Goal: Transaction & Acquisition: Purchase product/service

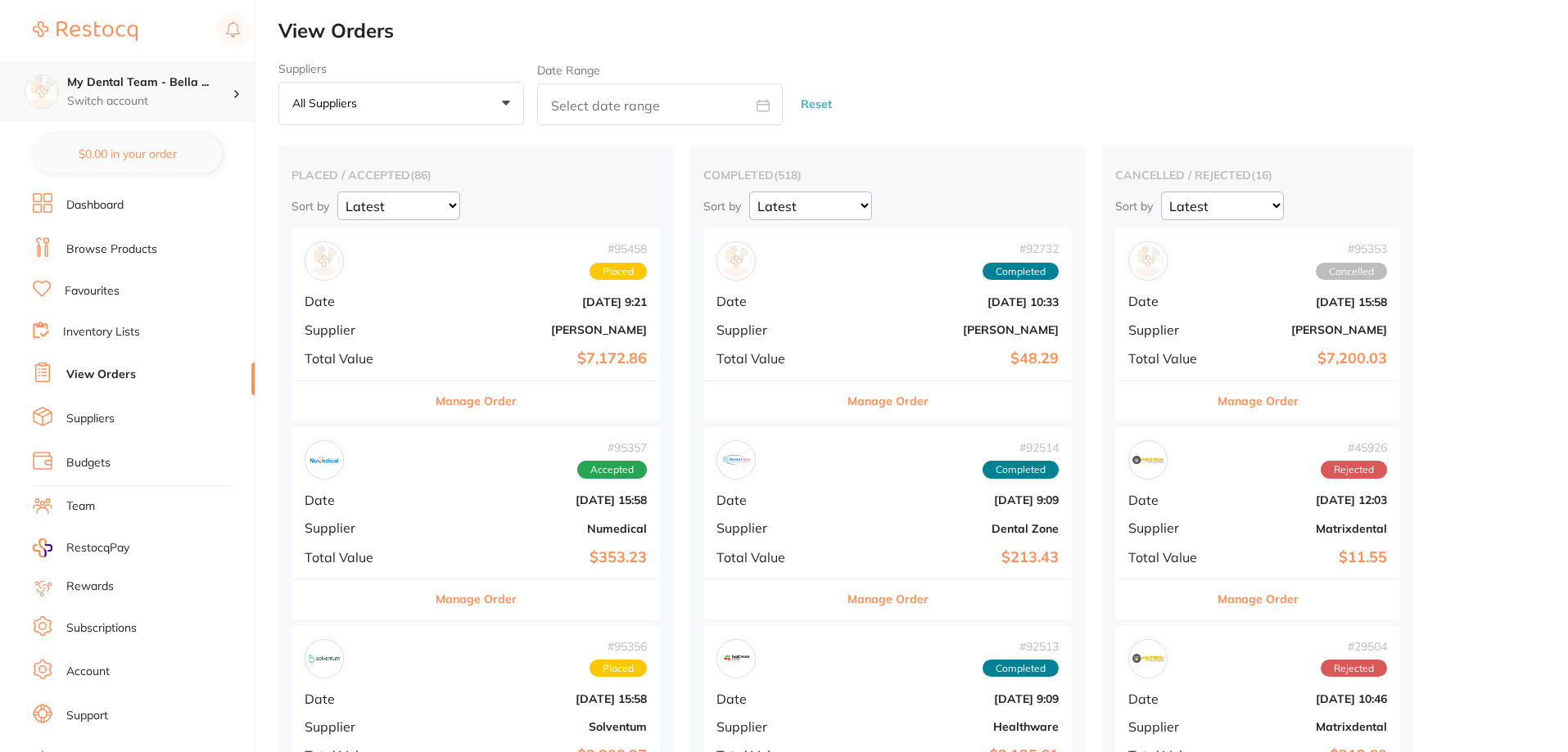
click at [232, 97] on div at bounding box center [243, 91] width 21 height 14
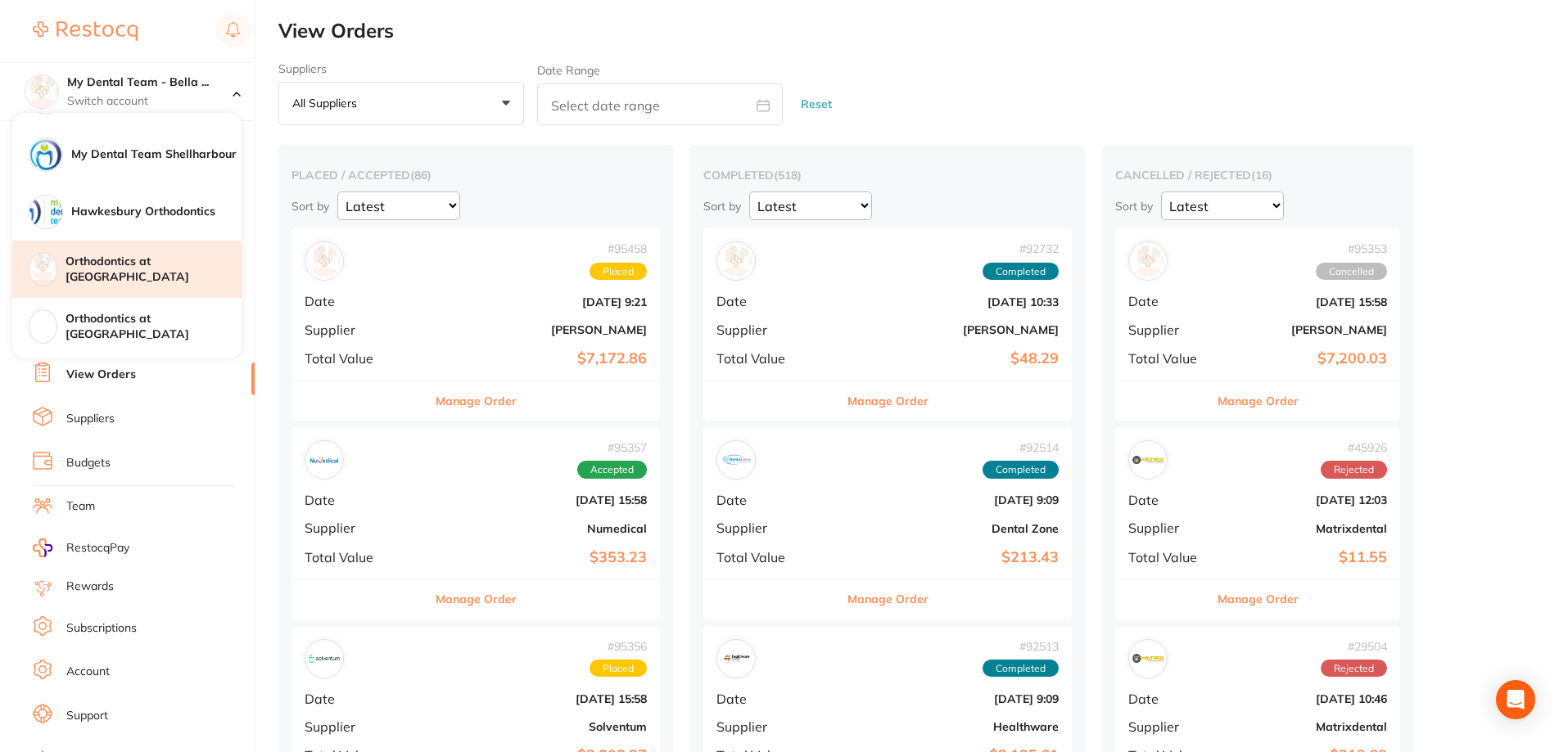
scroll to position [155, 0]
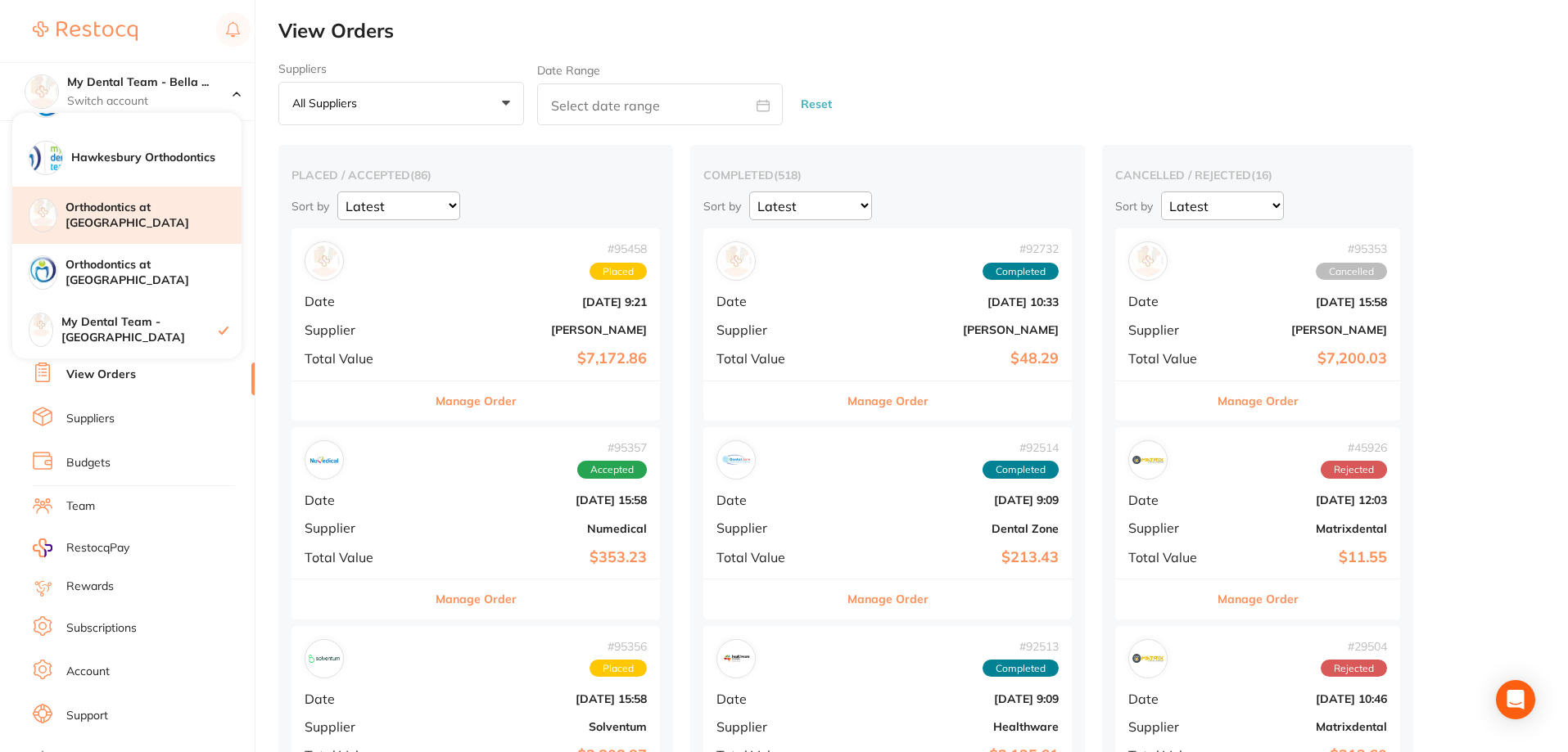
click at [172, 221] on h4 "Orthodontics at [GEOGRAPHIC_DATA]" at bounding box center [153, 215] width 176 height 32
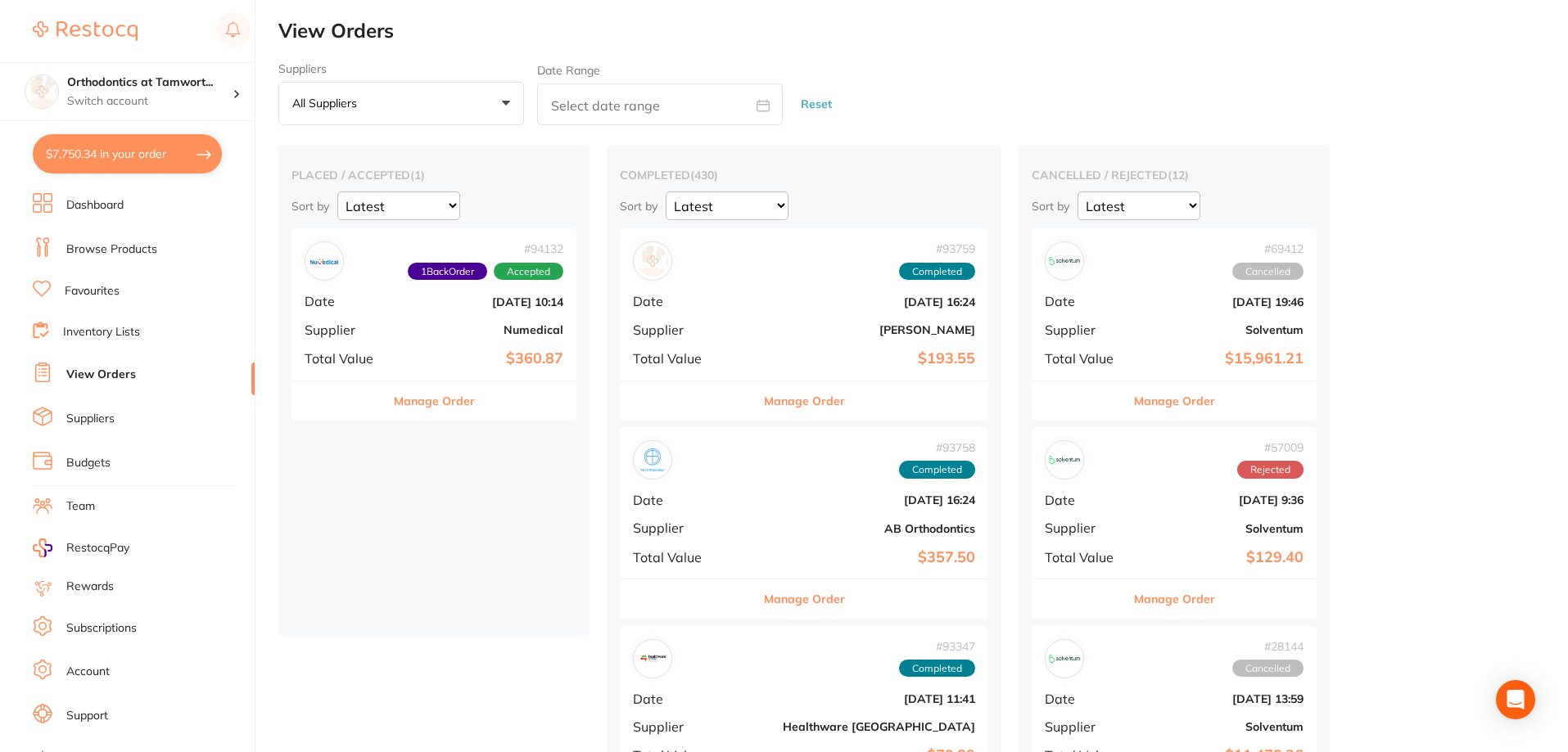
click at [207, 155] on button "$7,750.34 in your order" at bounding box center [127, 153] width 189 height 39
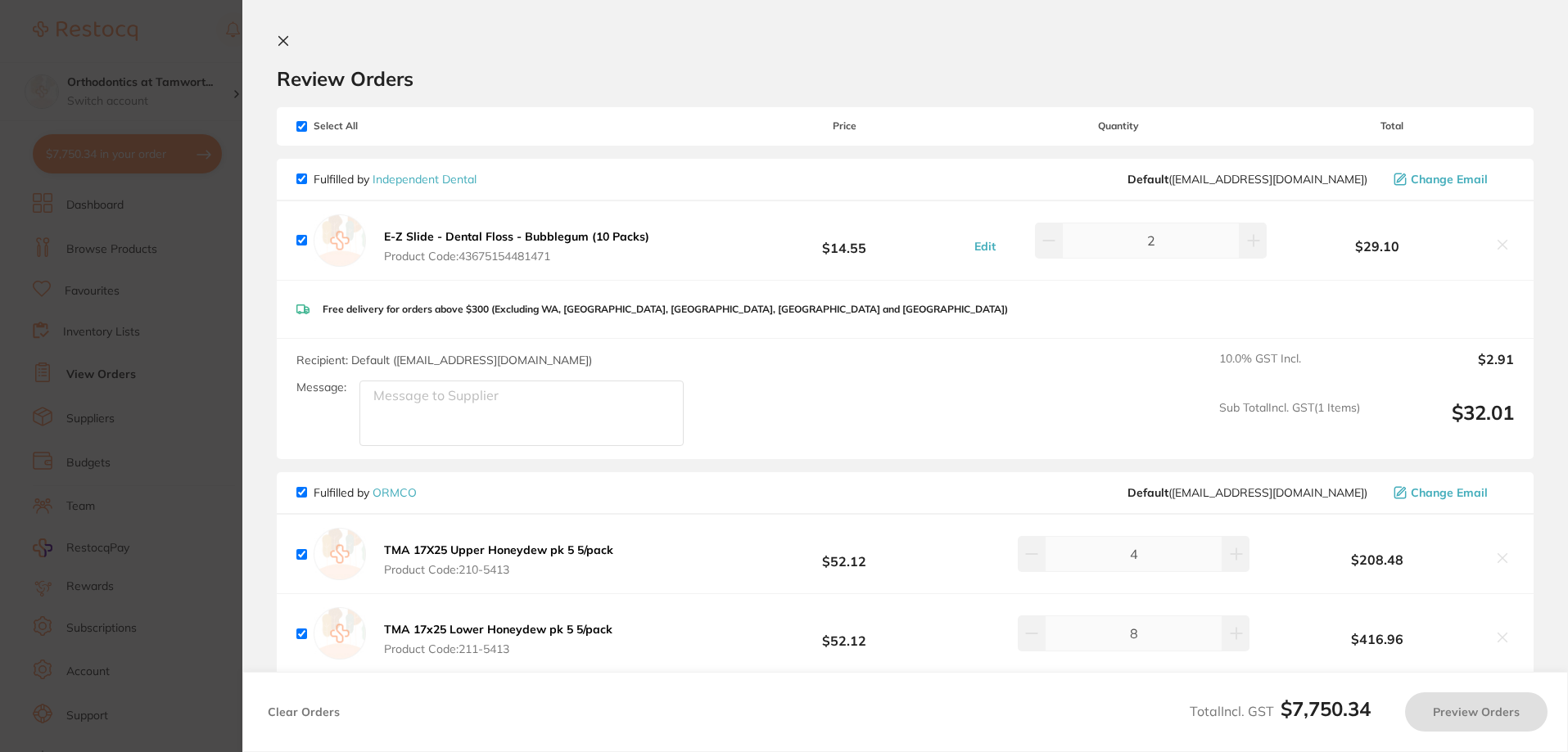
checkbox input "true"
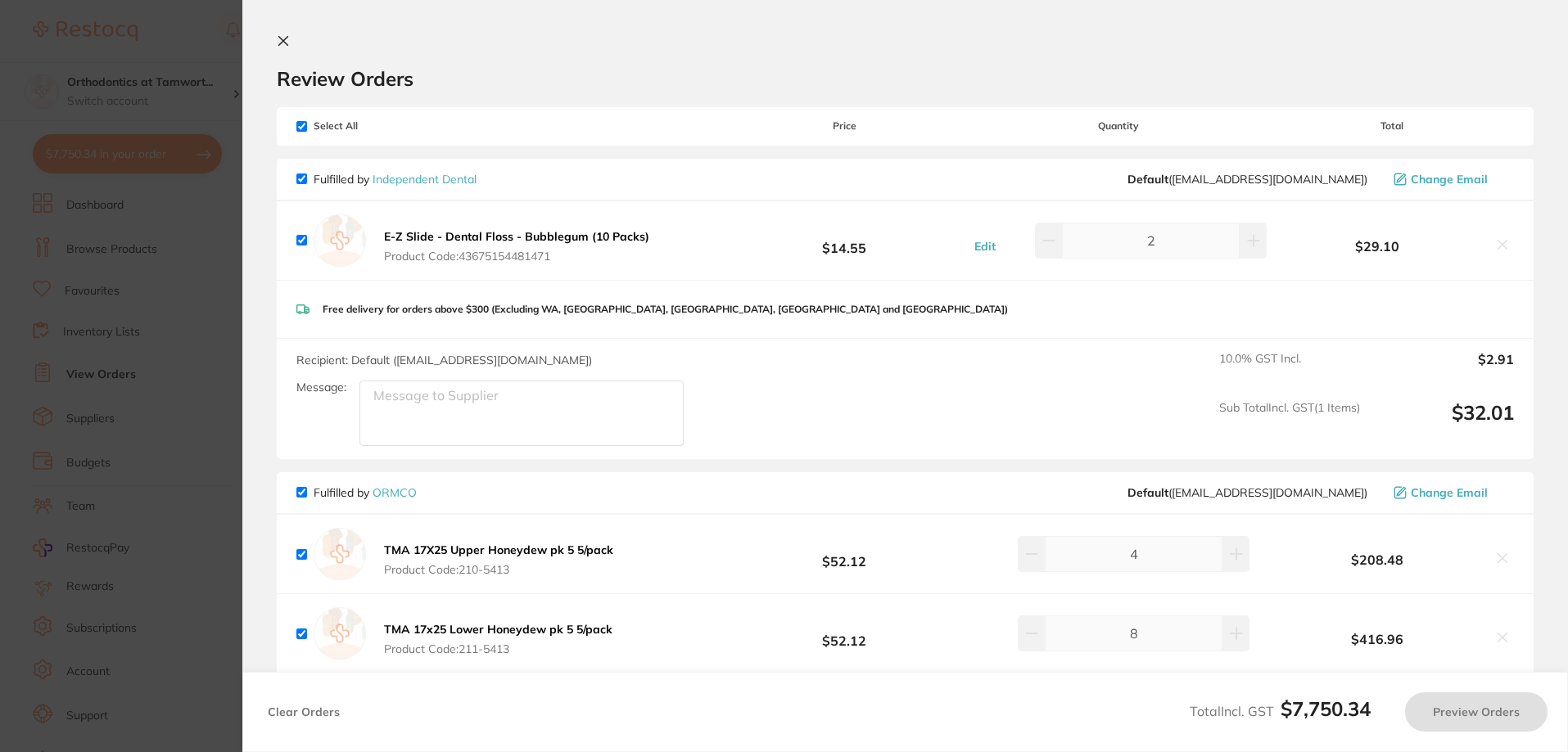
checkbox input "true"
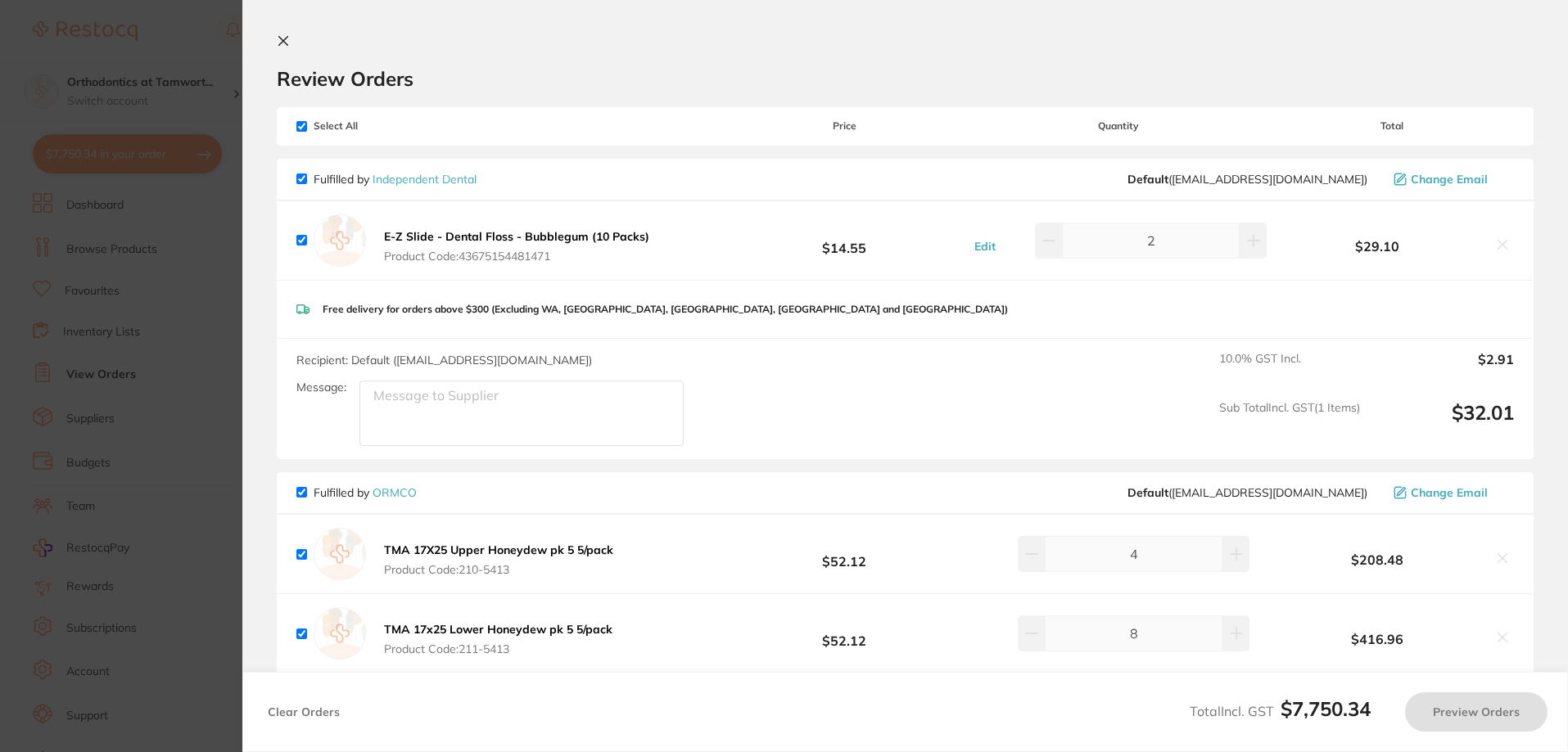
checkbox input "true"
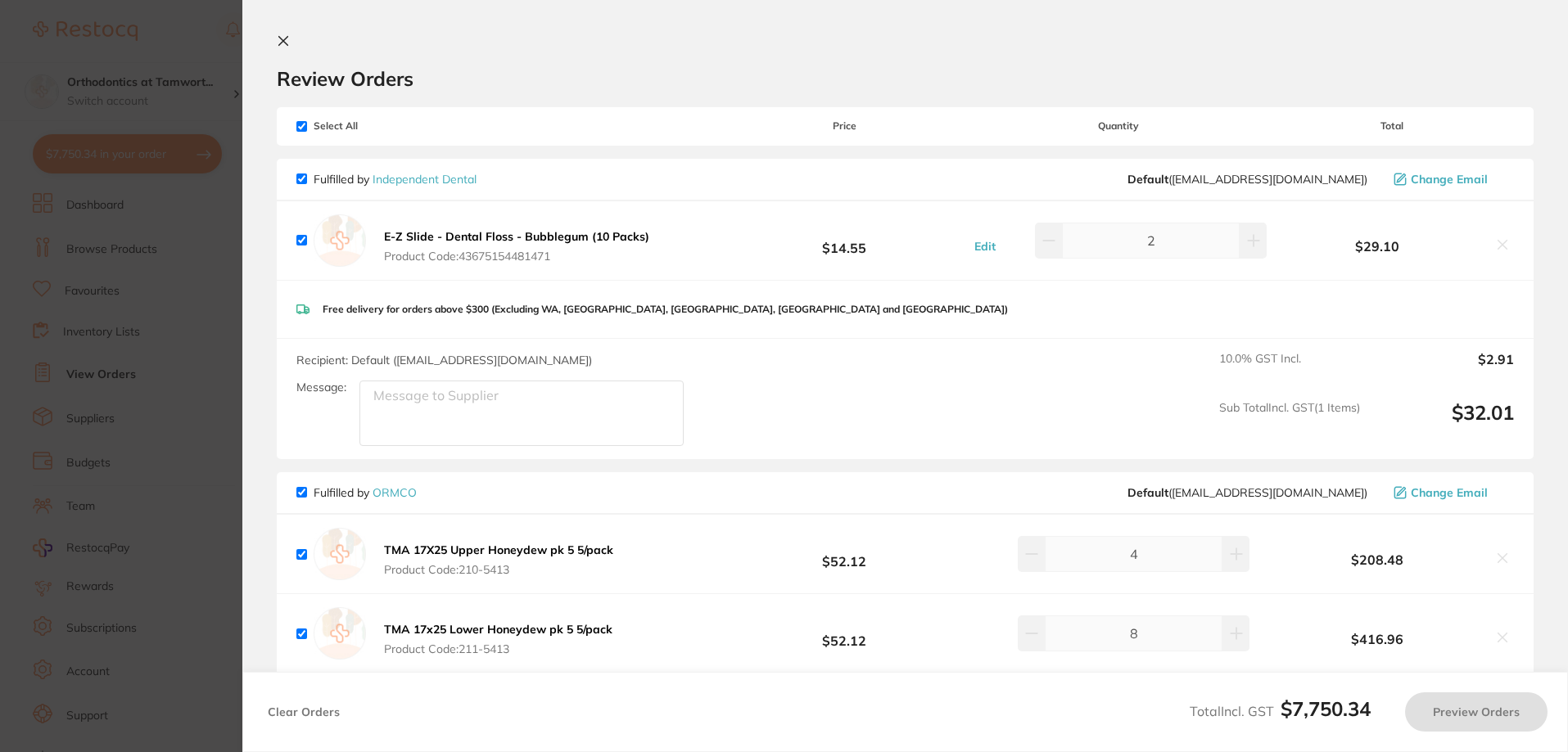
checkbox input "true"
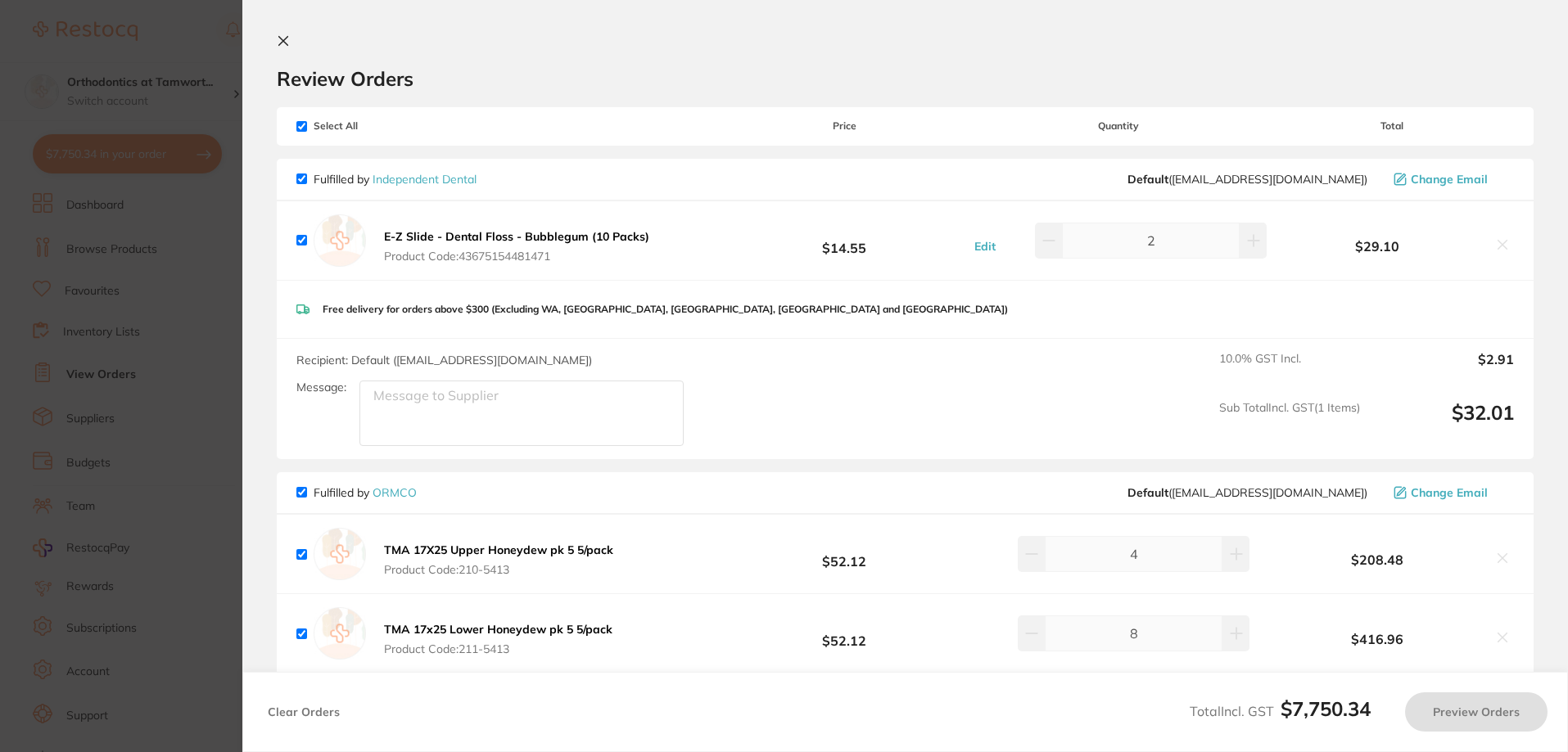
checkbox input "true"
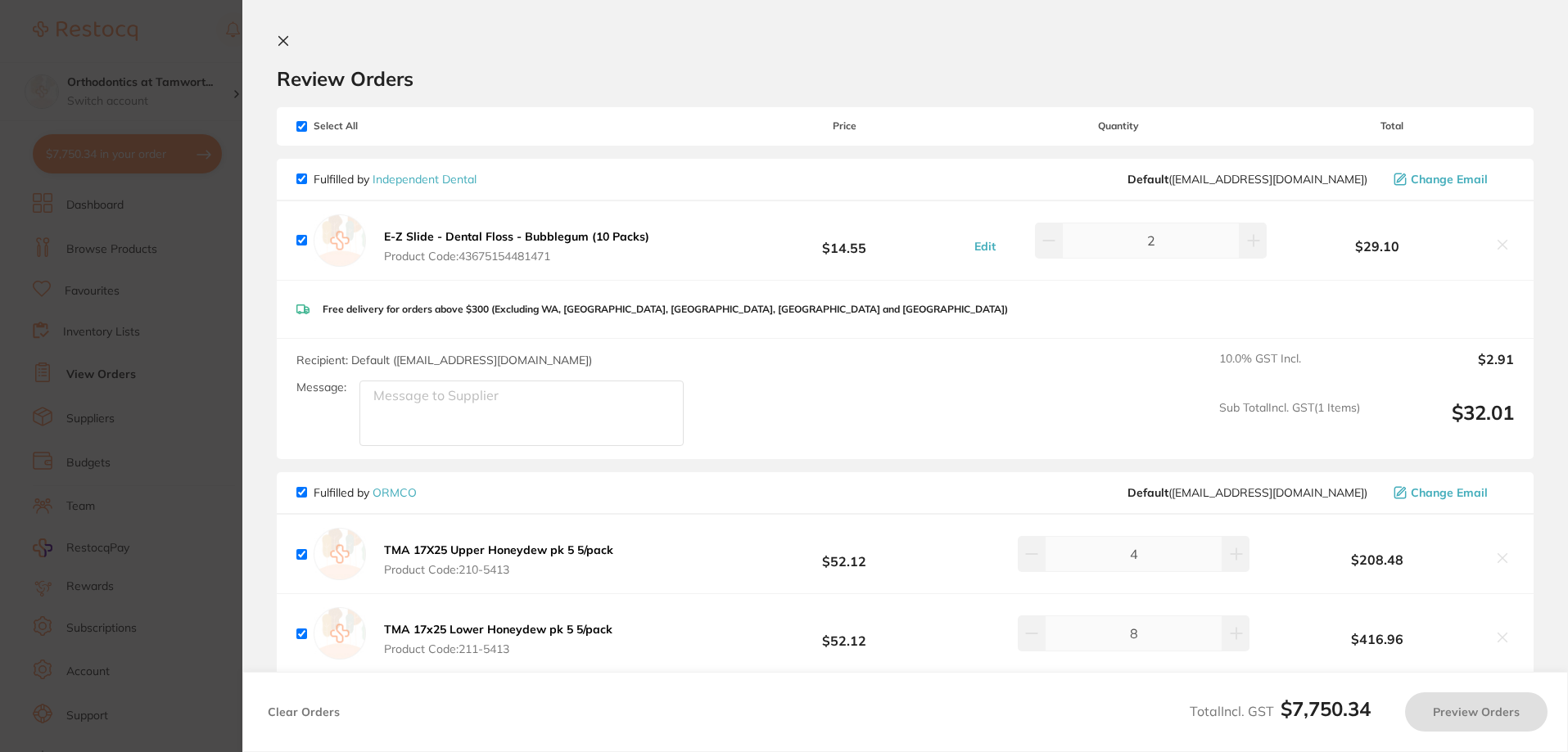
checkbox input "true"
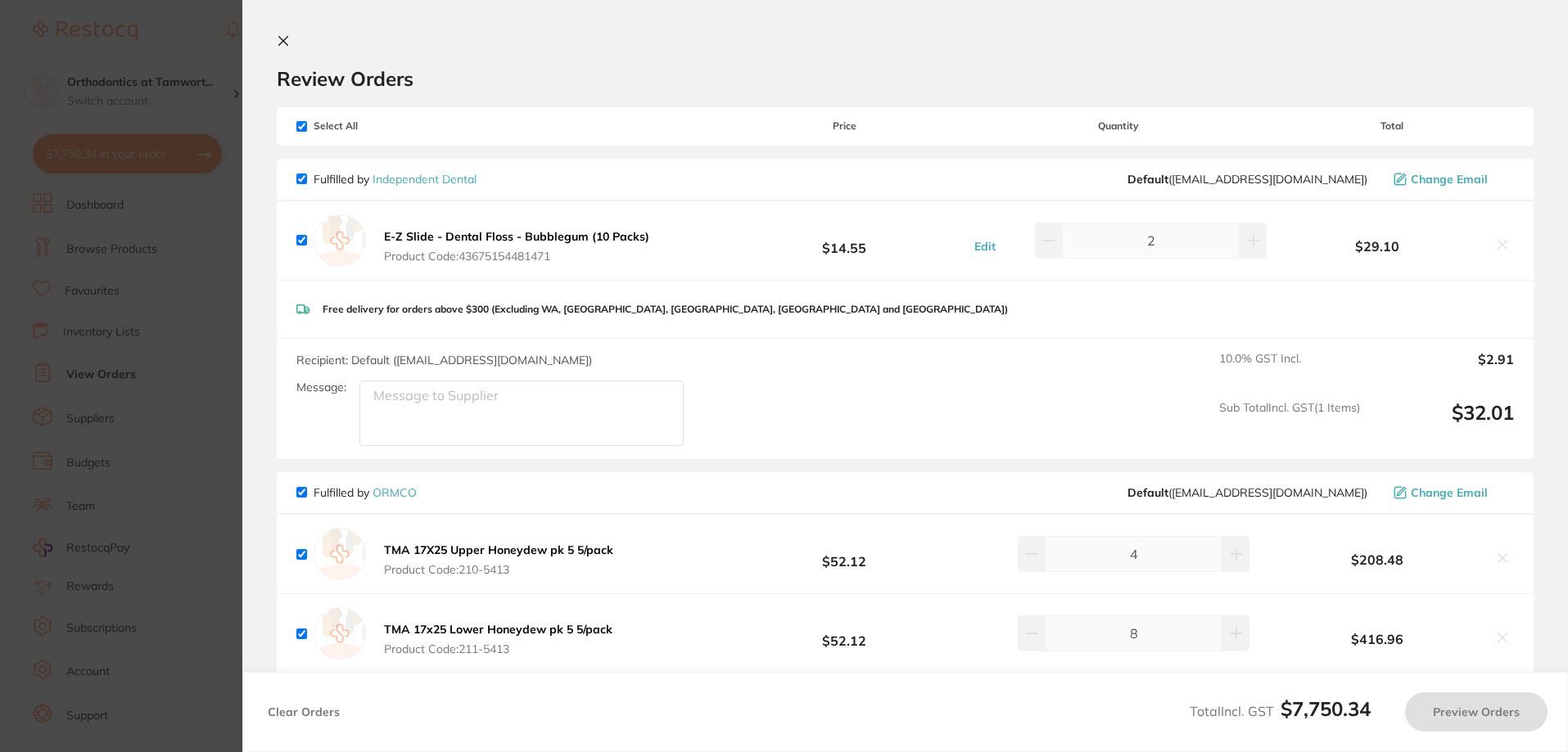
checkbox input "true"
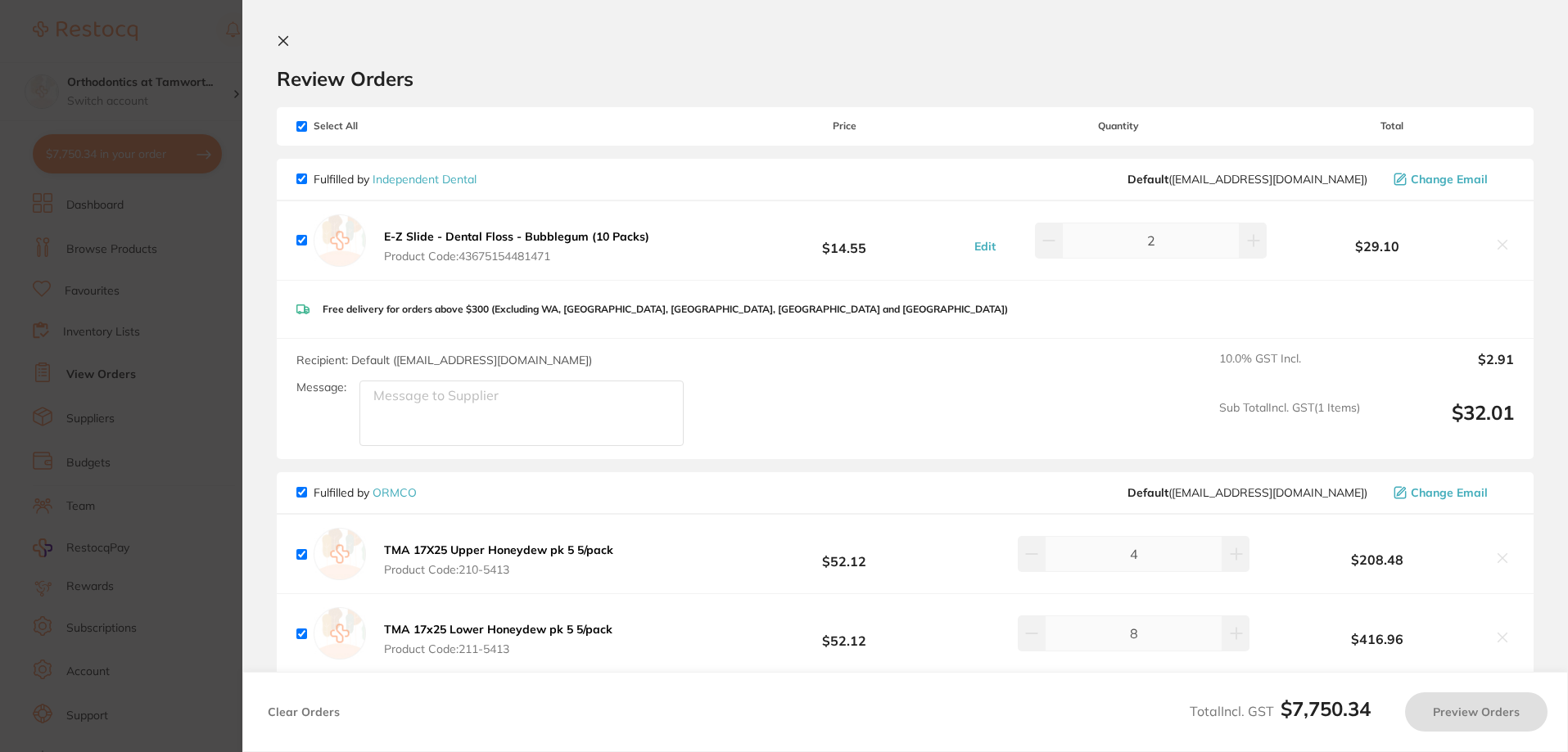
checkbox input "true"
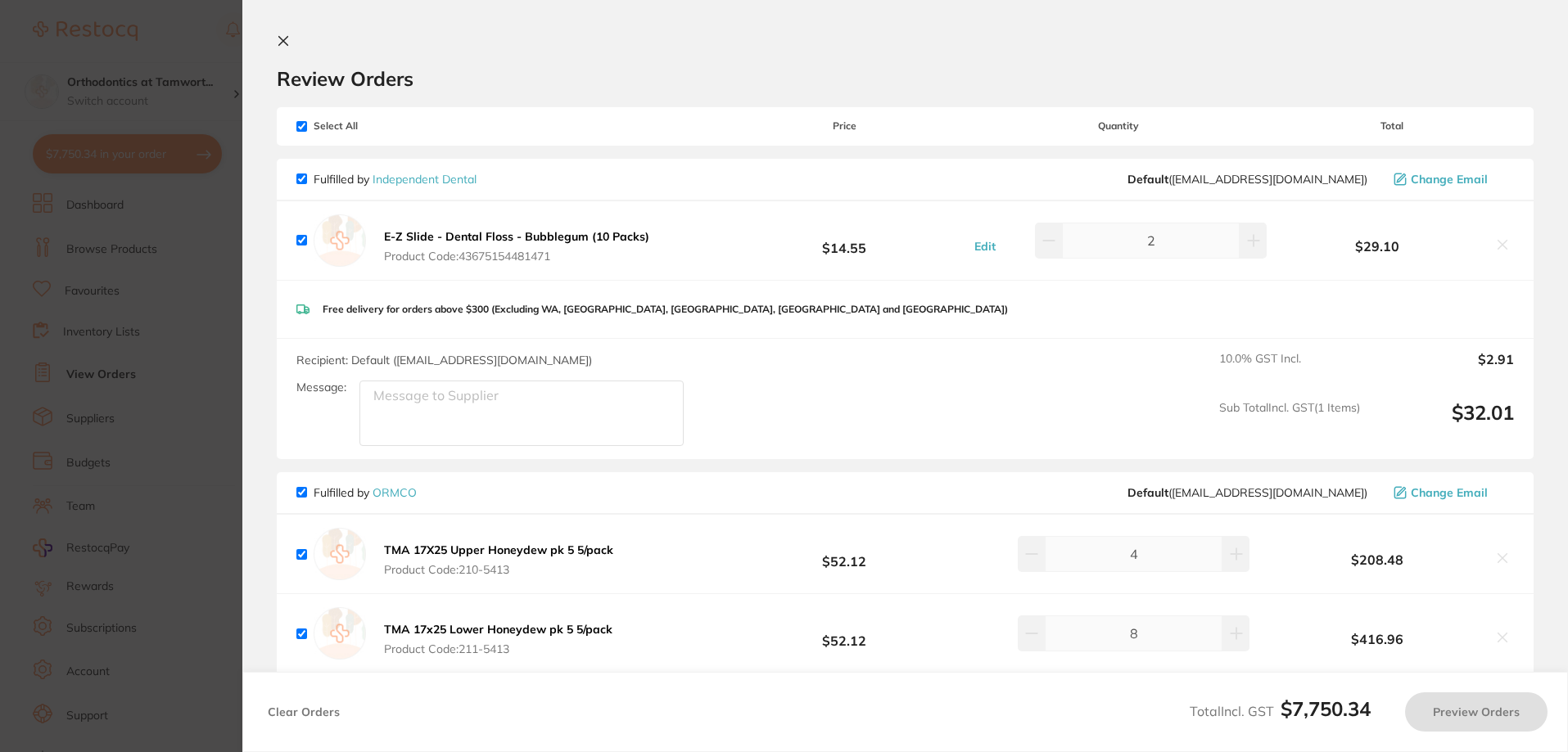
checkbox input "true"
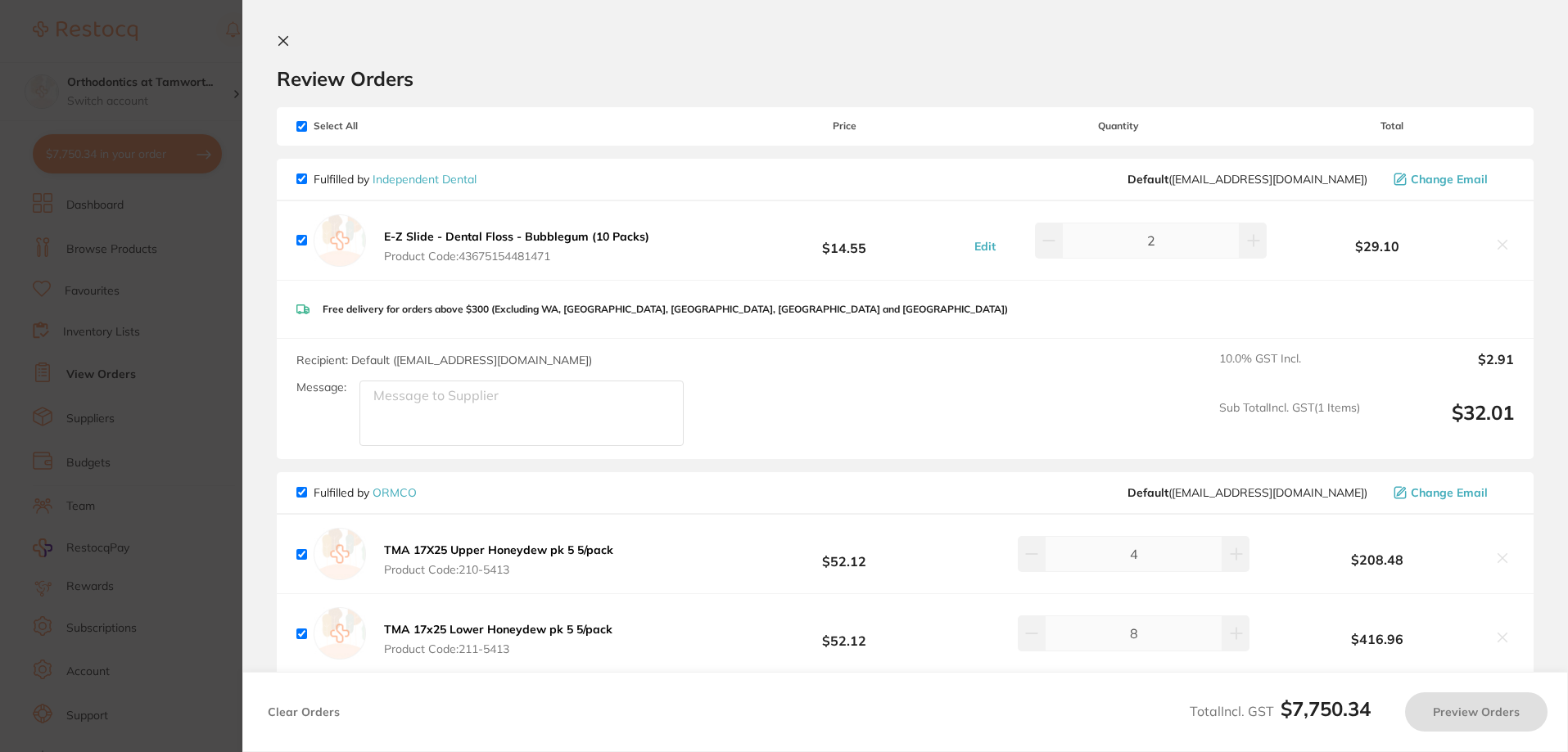
checkbox input "true"
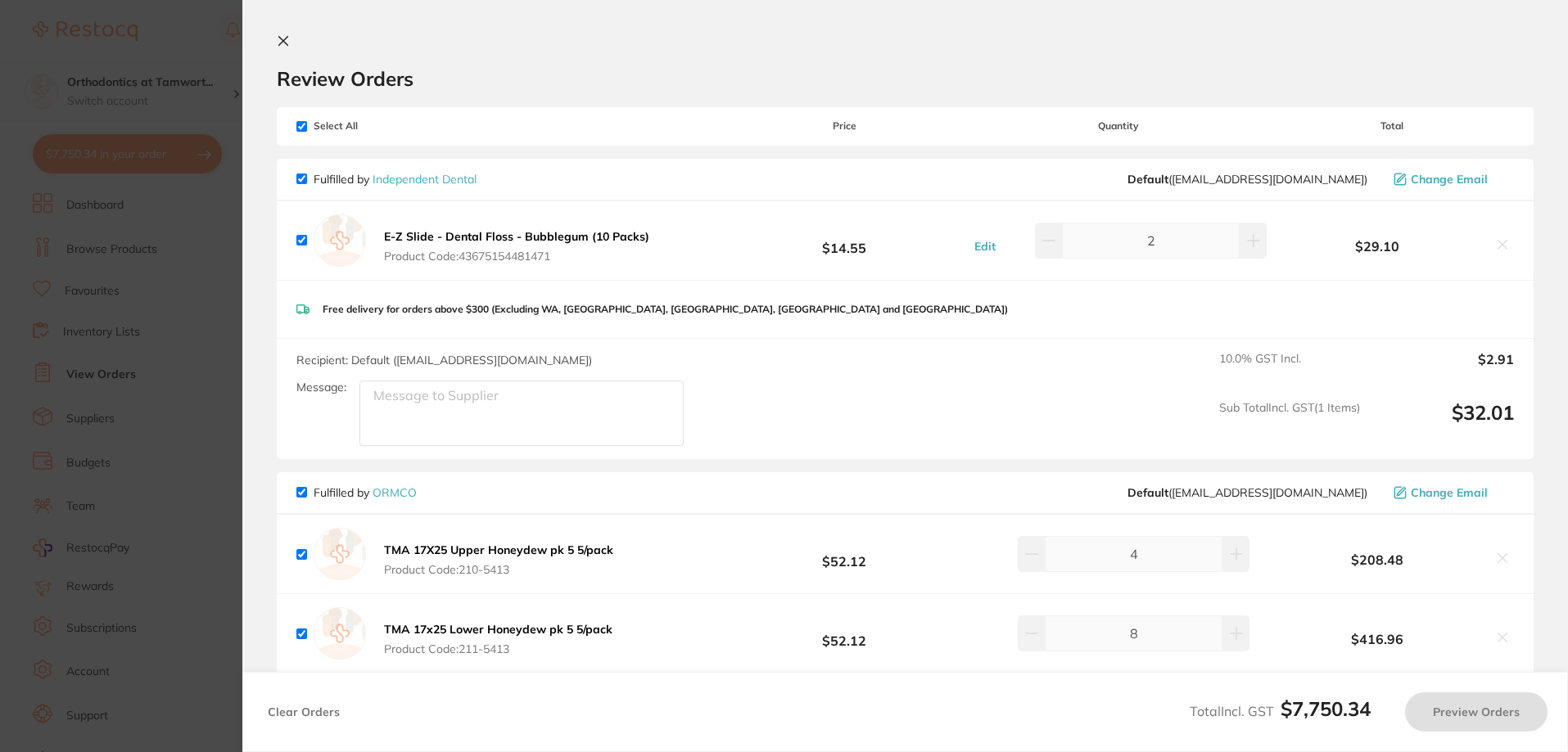
checkbox input "true"
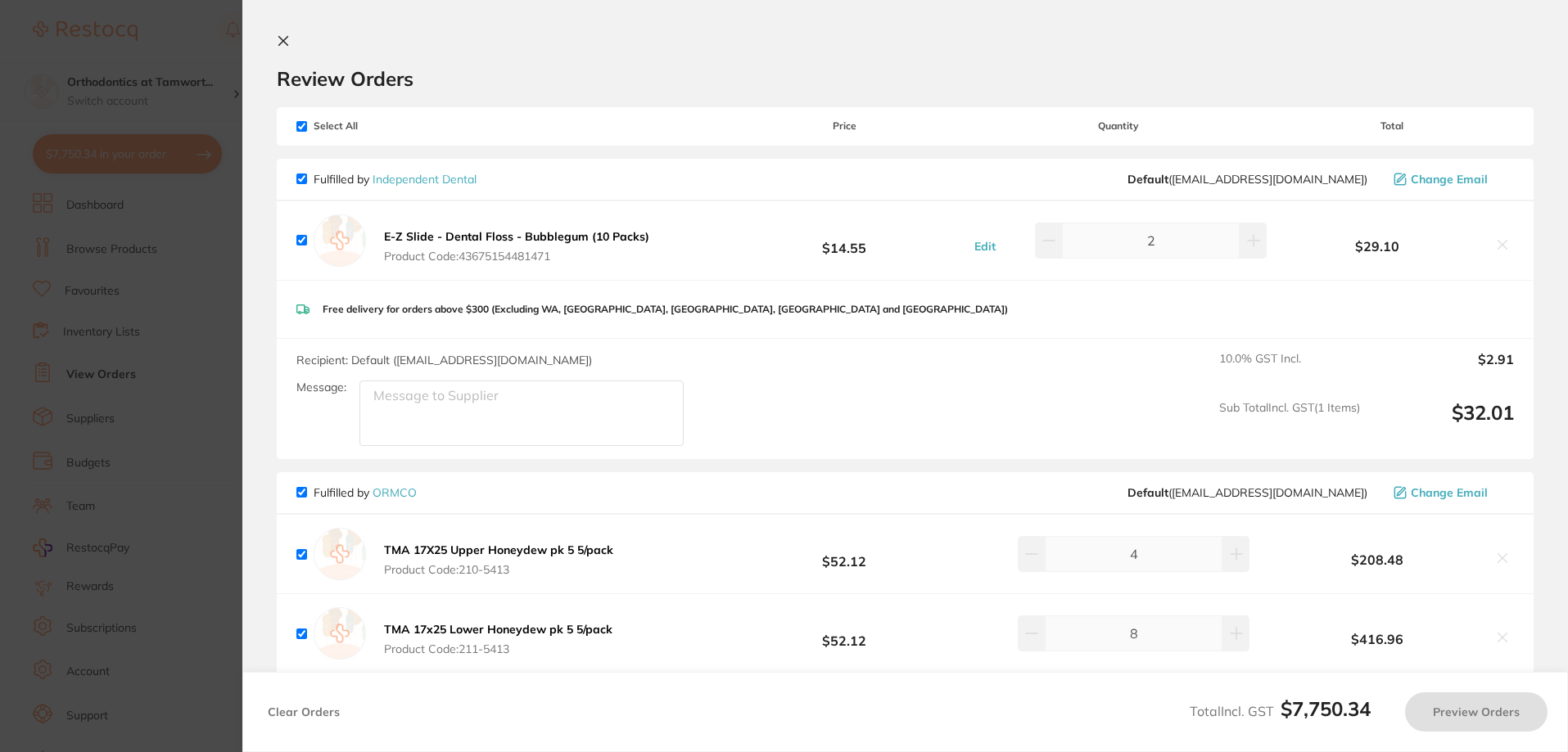
checkbox input "true"
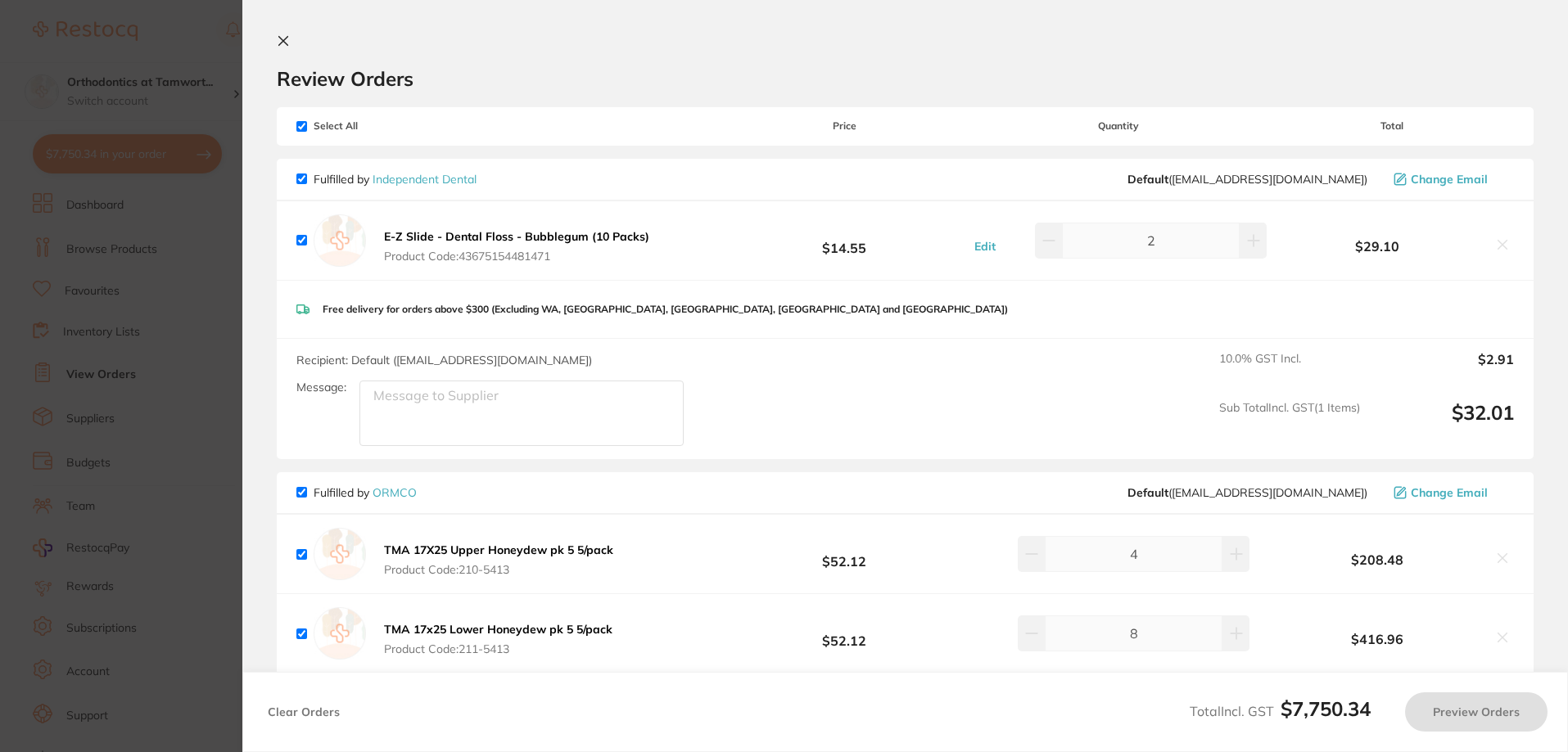
checkbox input "true"
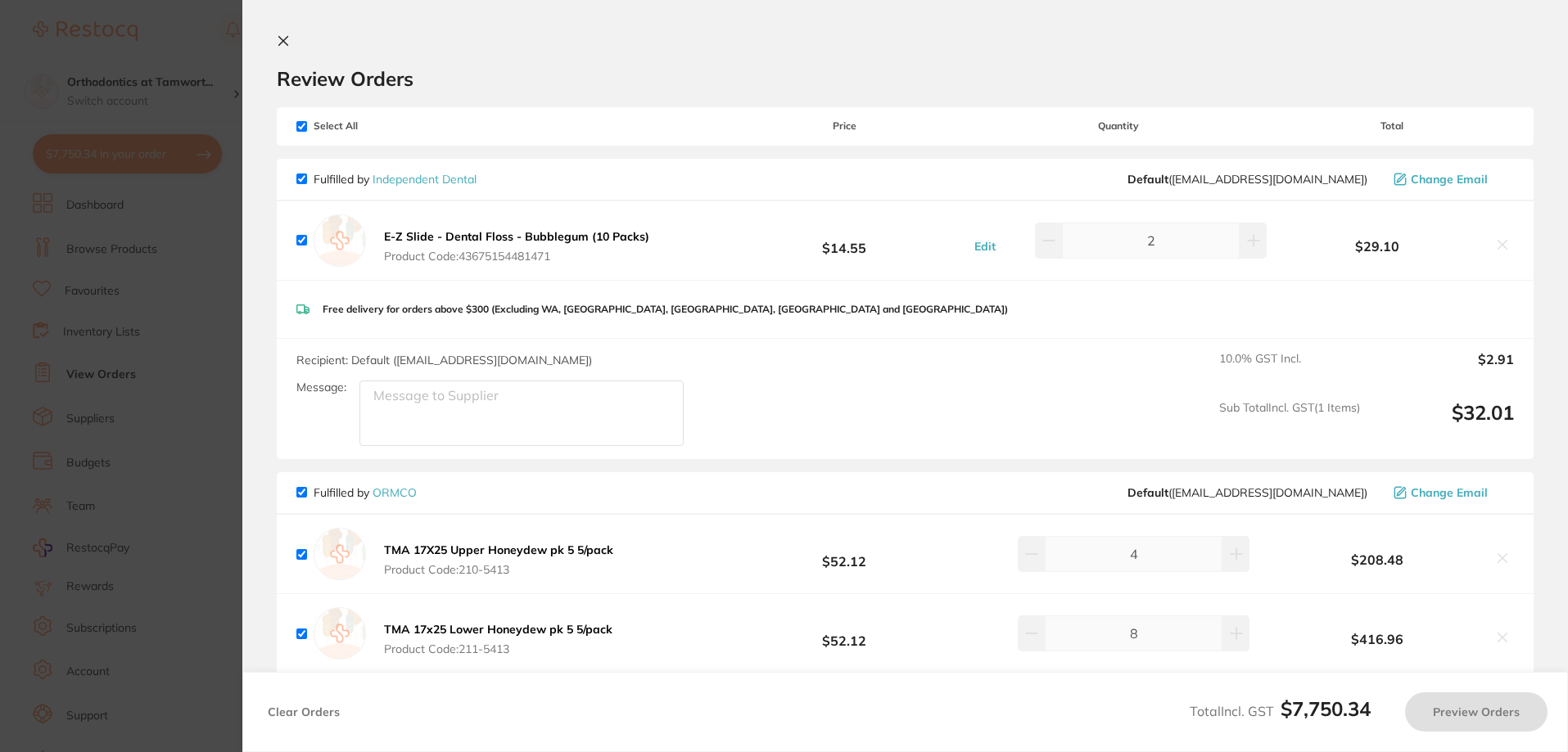
checkbox input "true"
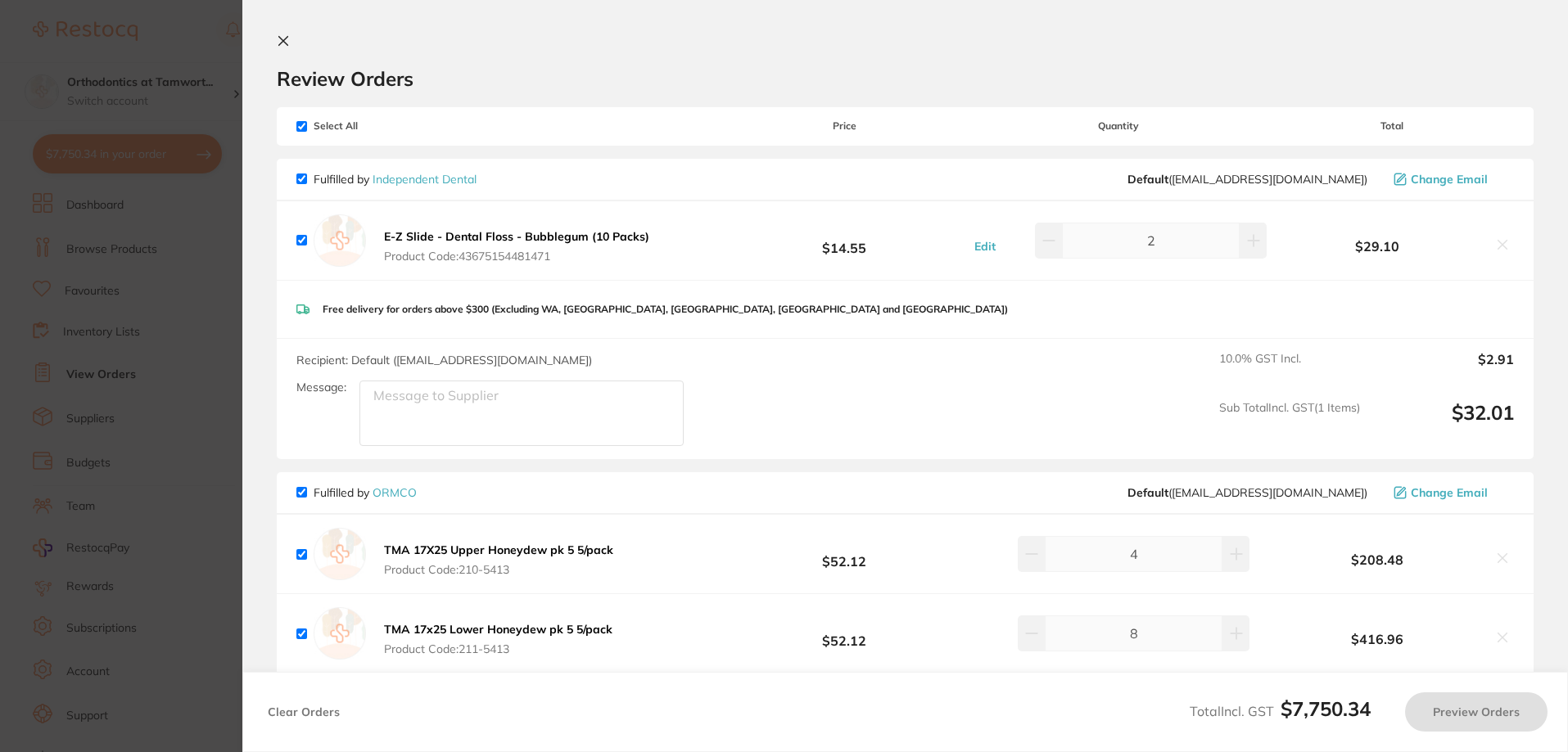
checkbox input "true"
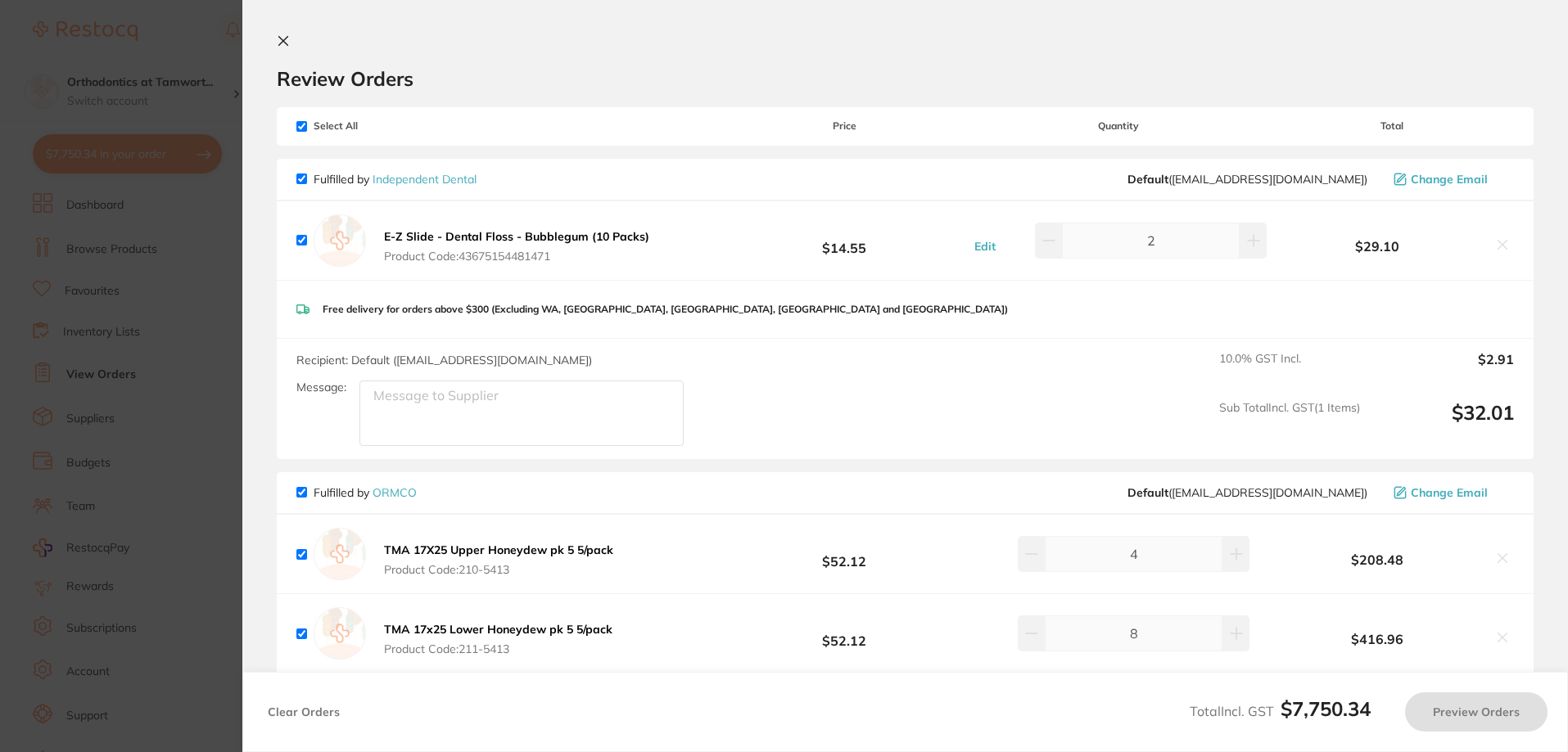
checkbox input "true"
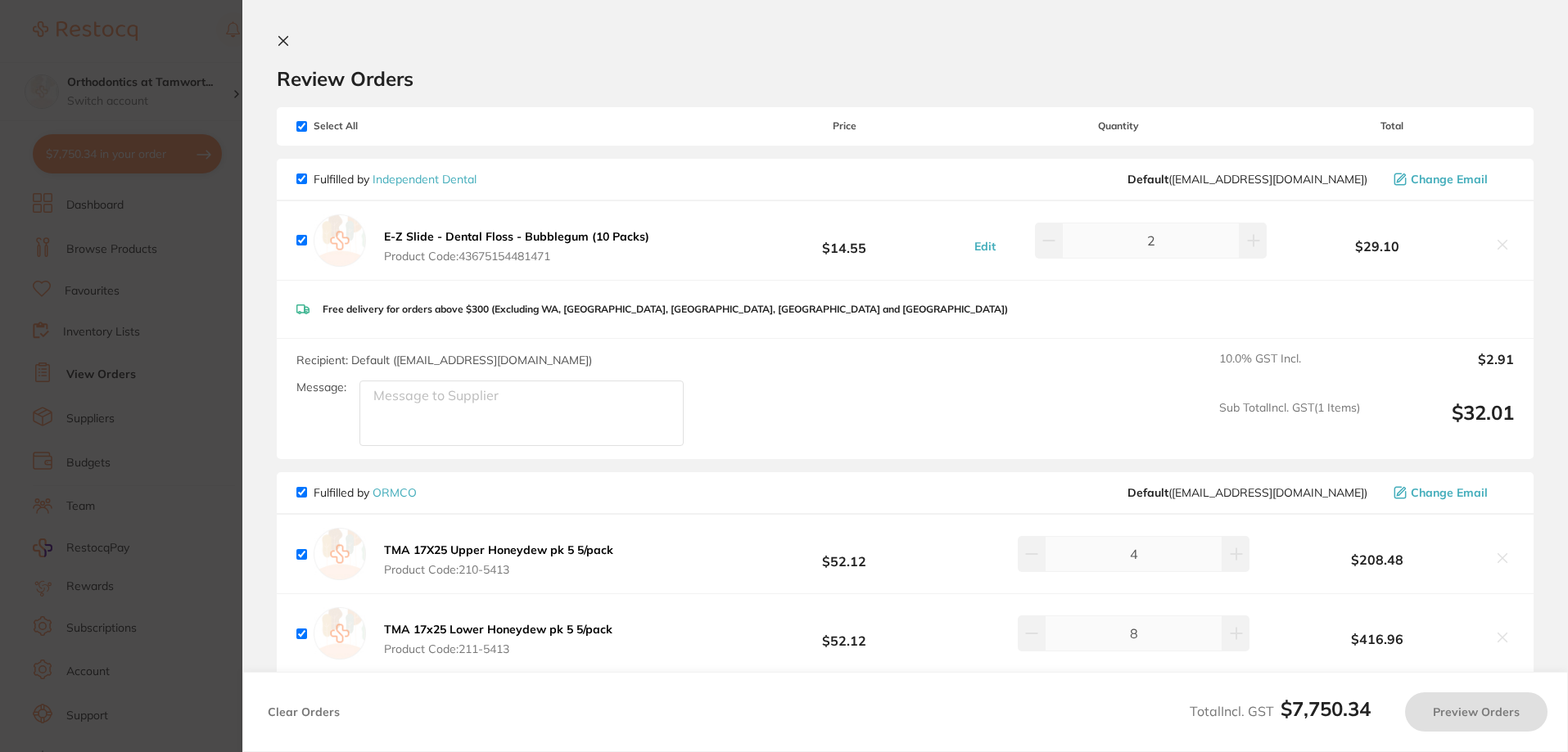
checkbox input "true"
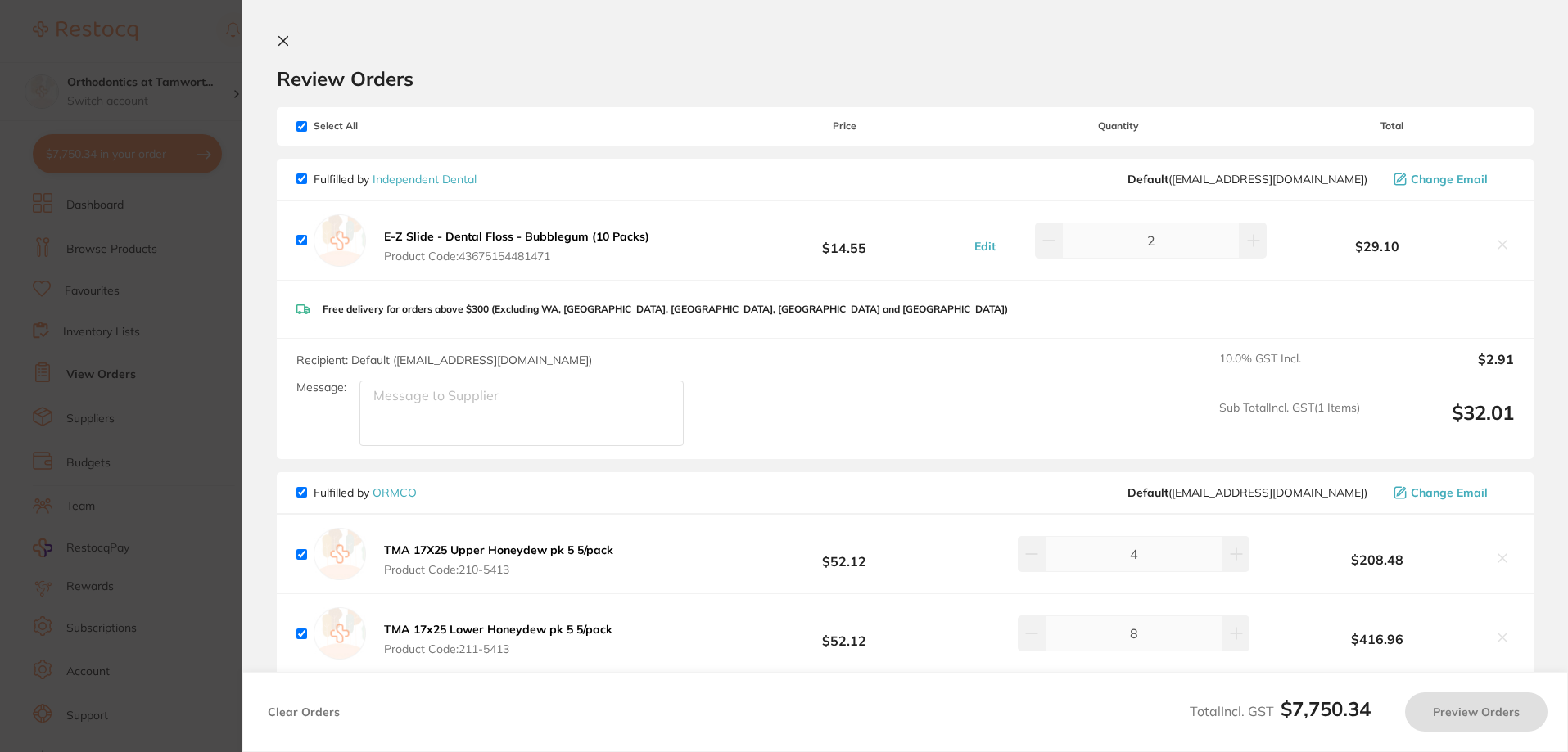
checkbox input "true"
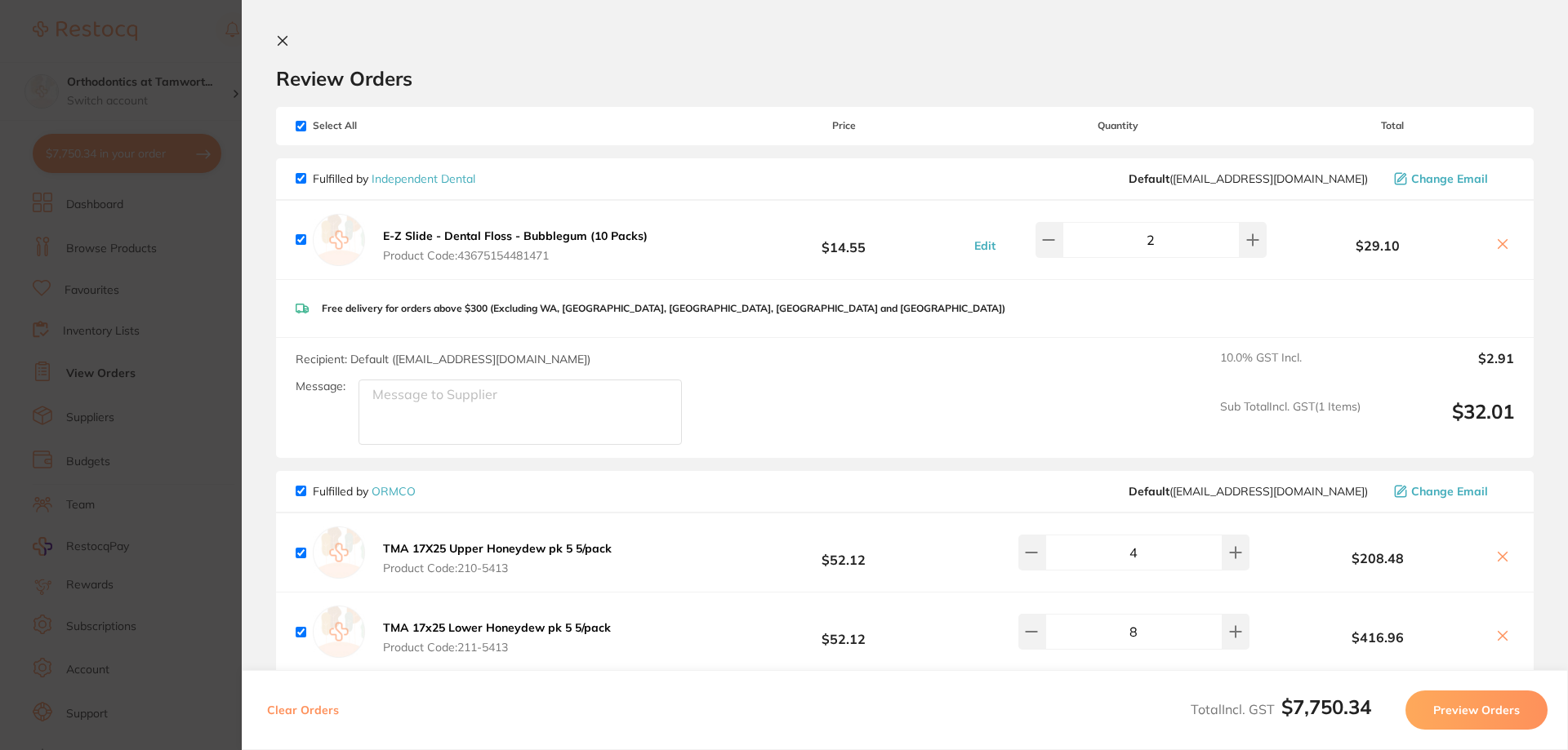
click at [281, 44] on icon at bounding box center [282, 41] width 13 height 13
